Goal: Obtain resource: Obtain resource

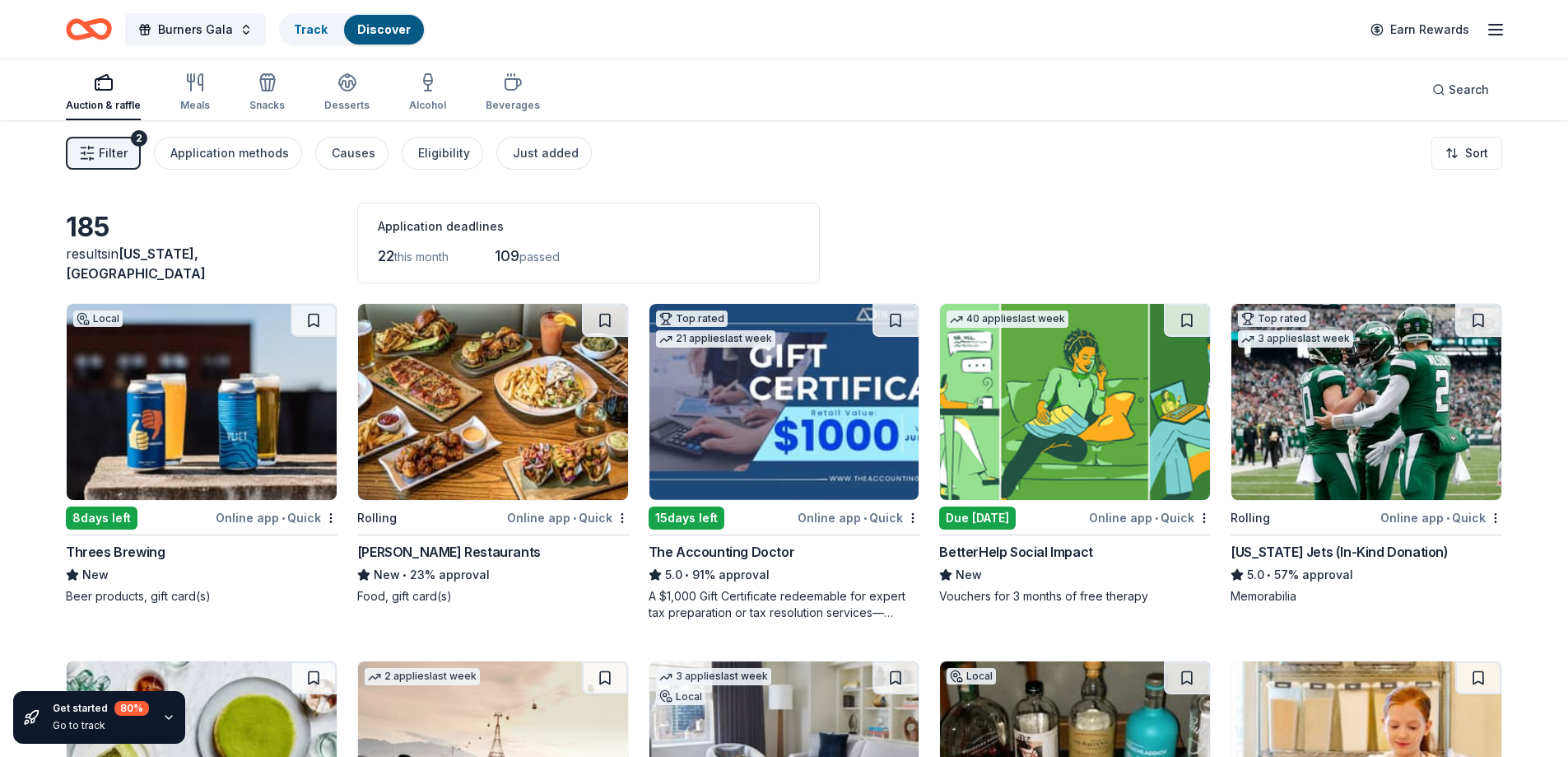
click at [1475, 424] on img at bounding box center [1367, 401] width 270 height 196
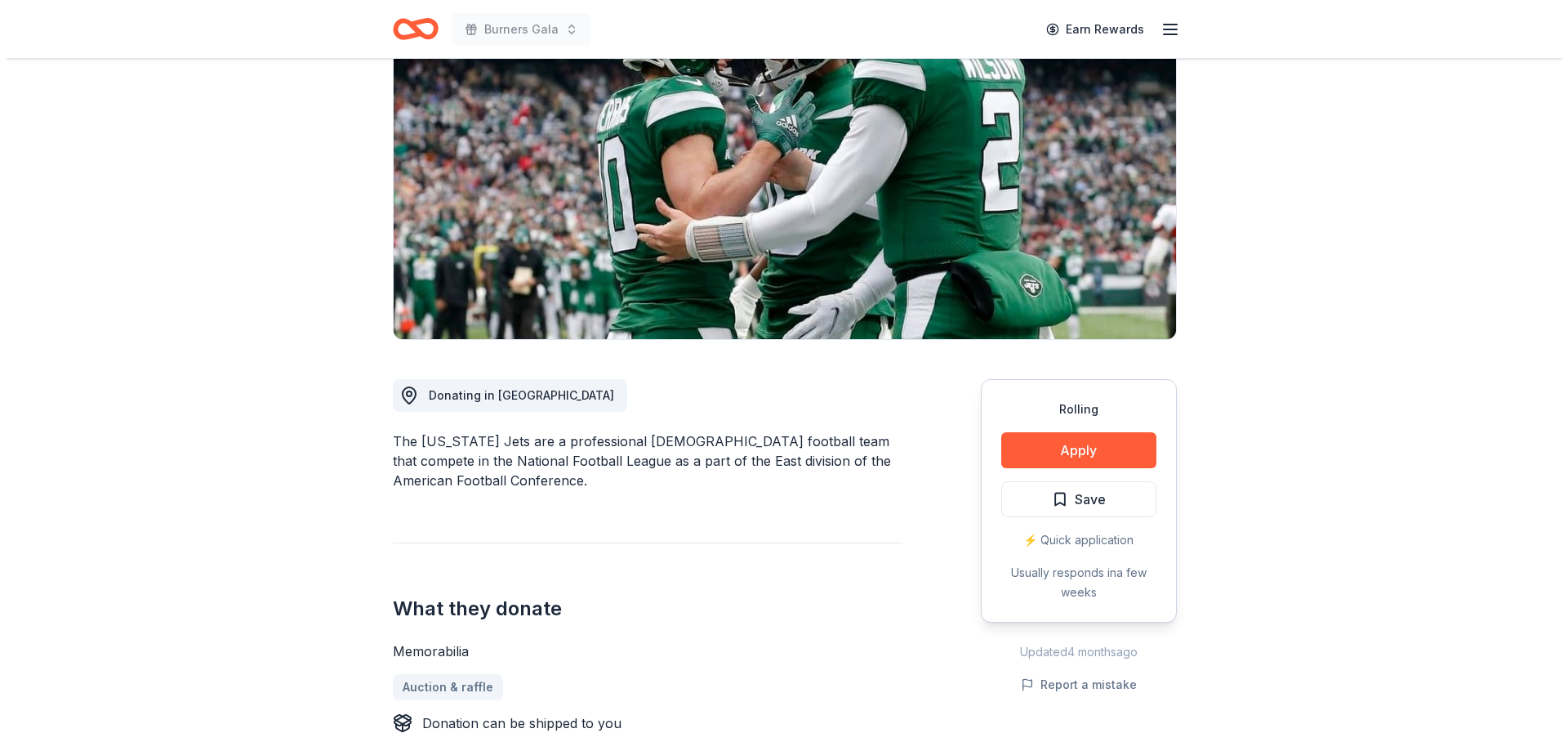
scroll to position [164, 0]
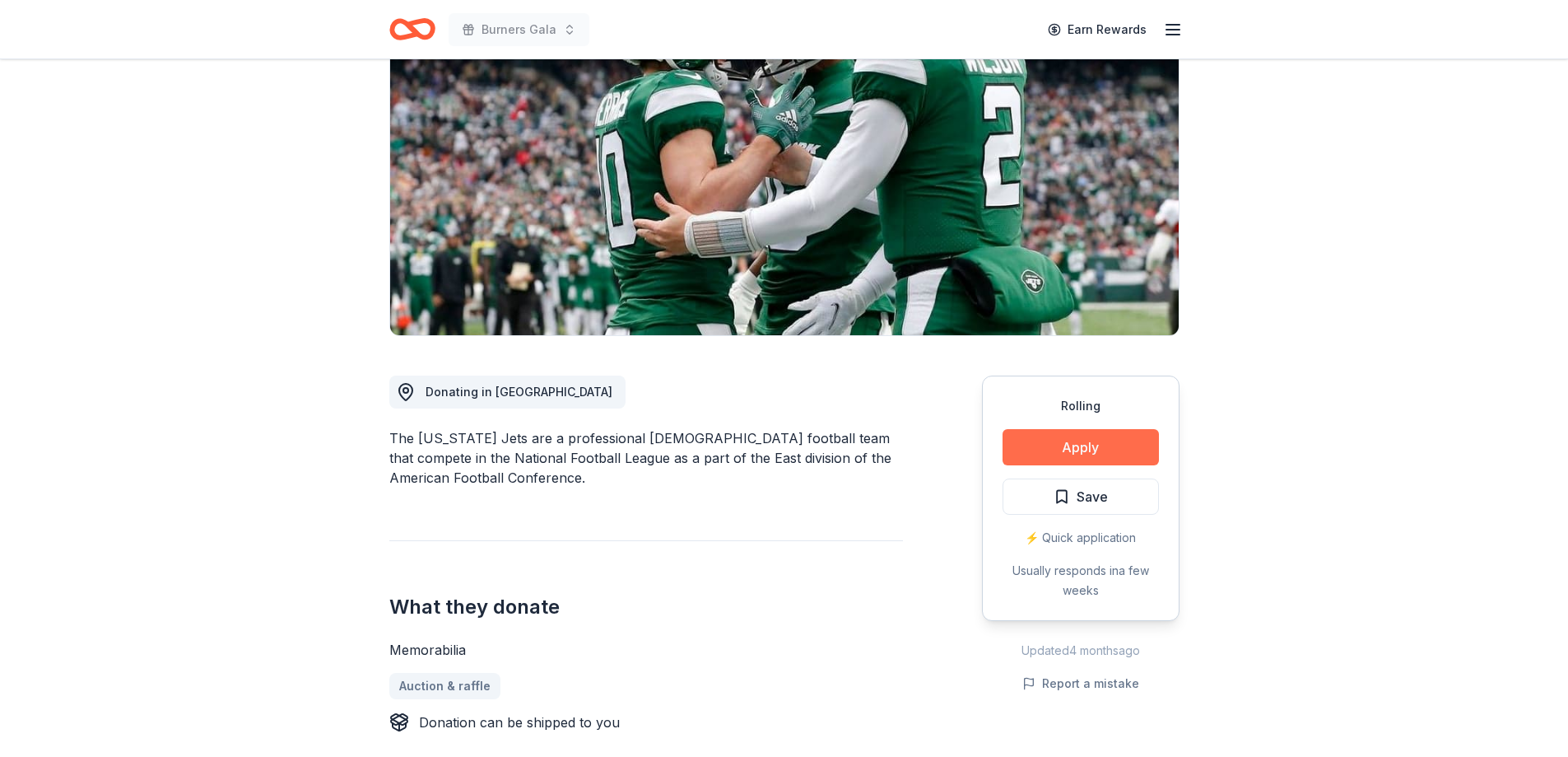
click at [1119, 446] on button "Apply" at bounding box center [1080, 447] width 156 height 37
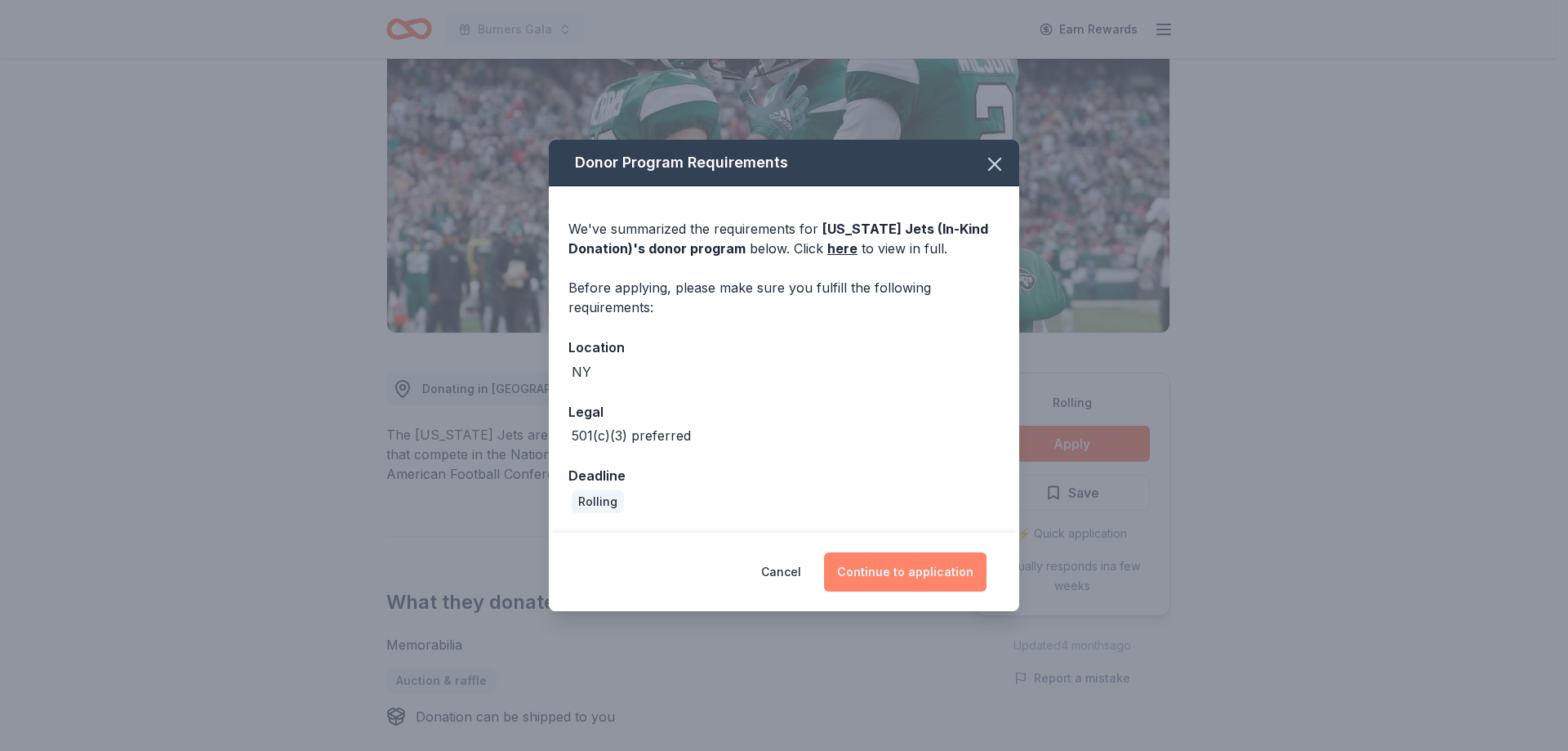
click at [903, 574] on button "Continue to application" at bounding box center [905, 571] width 163 height 39
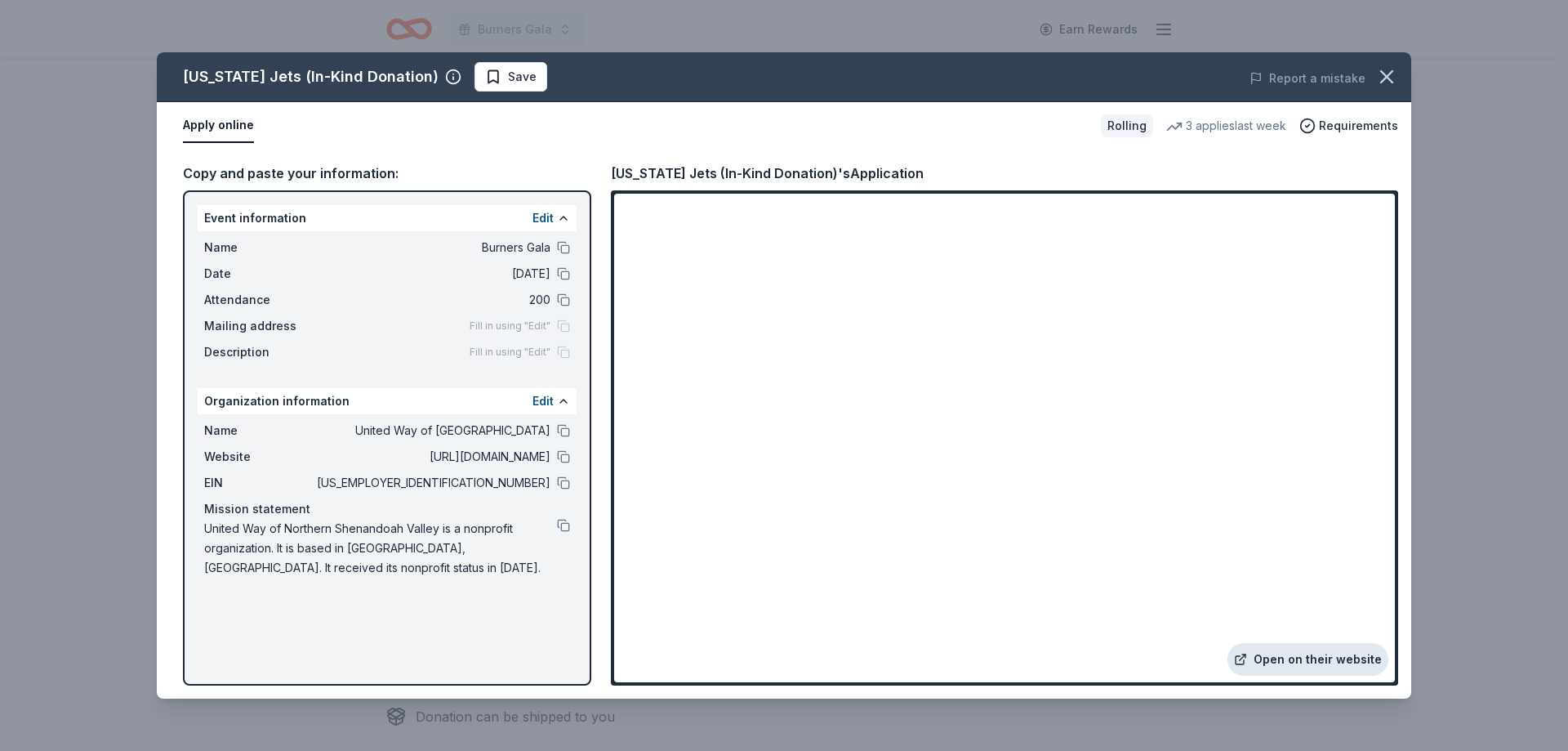
click at [1289, 661] on link "Open on their website" at bounding box center [1308, 659] width 161 height 33
